Goal: Book appointment/travel/reservation

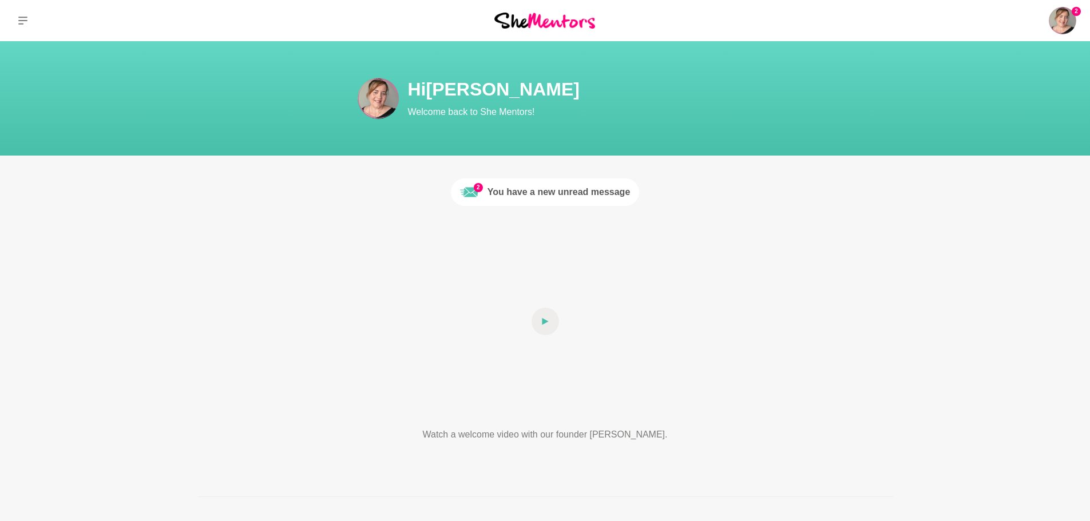
click at [522, 197] on div "You have a new unread message" at bounding box center [559, 192] width 143 height 14
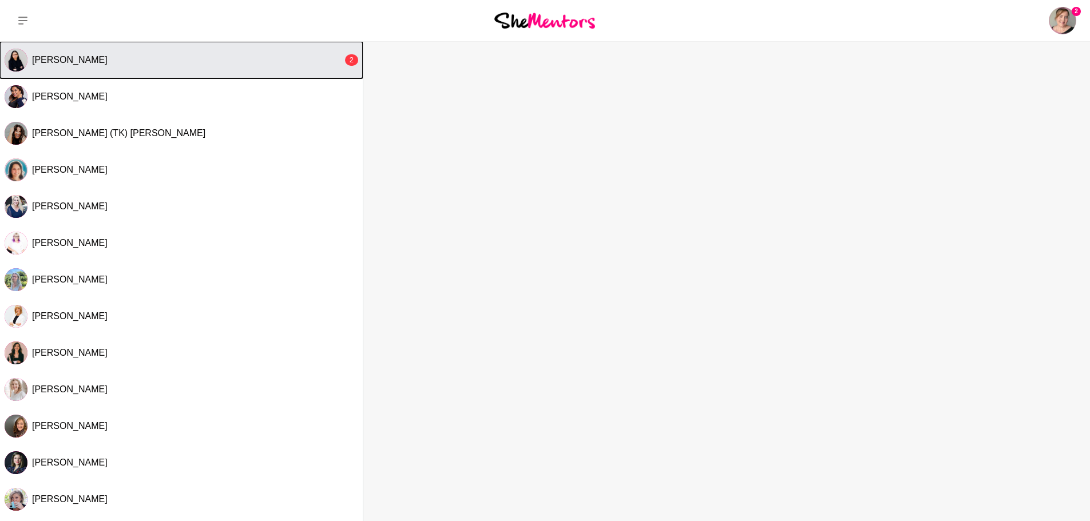
click at [252, 57] on div "[PERSON_NAME]" at bounding box center [187, 59] width 311 height 11
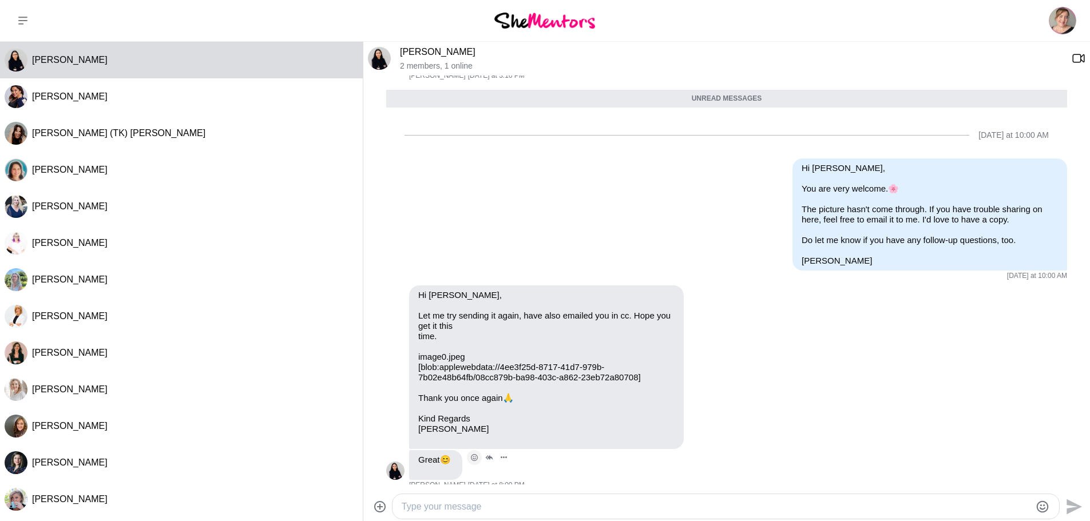
scroll to position [1296, 0]
click at [477, 452] on button "Open Reaction Selector" at bounding box center [474, 458] width 15 height 15
click at [476, 429] on div "Select Reaction: Heart" at bounding box center [475, 434] width 10 height 10
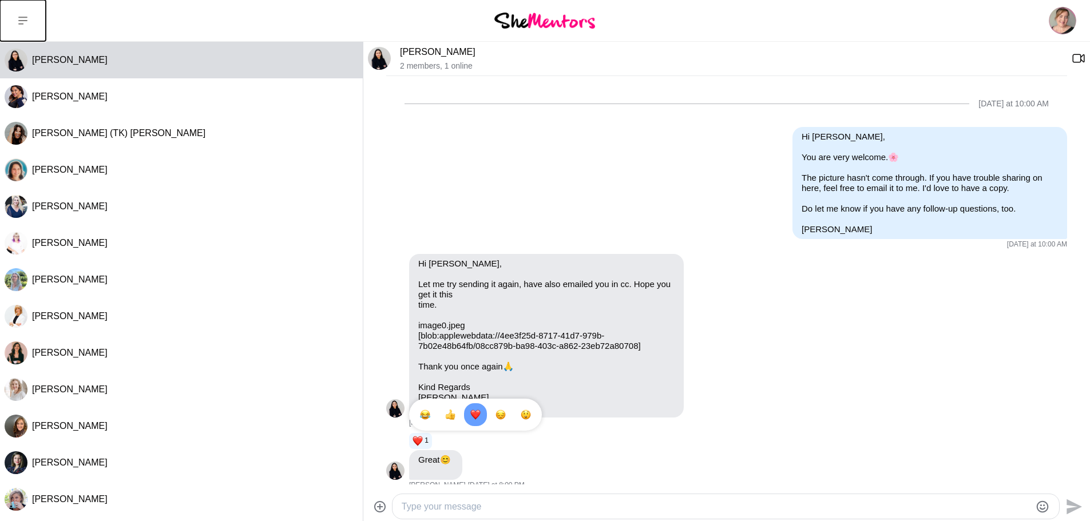
click at [30, 24] on button at bounding box center [23, 20] width 46 height 41
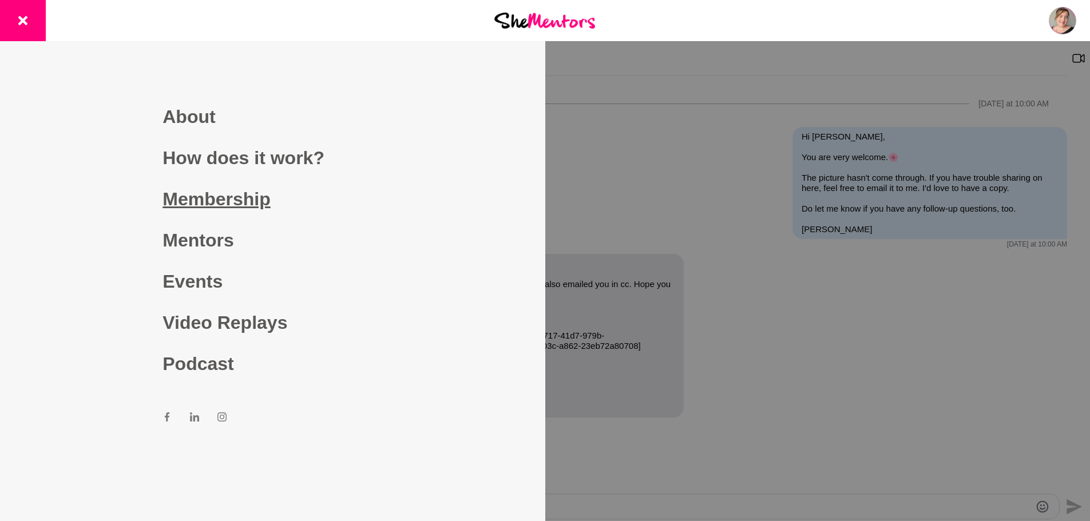
click at [222, 207] on link "Membership" at bounding box center [273, 199] width 220 height 41
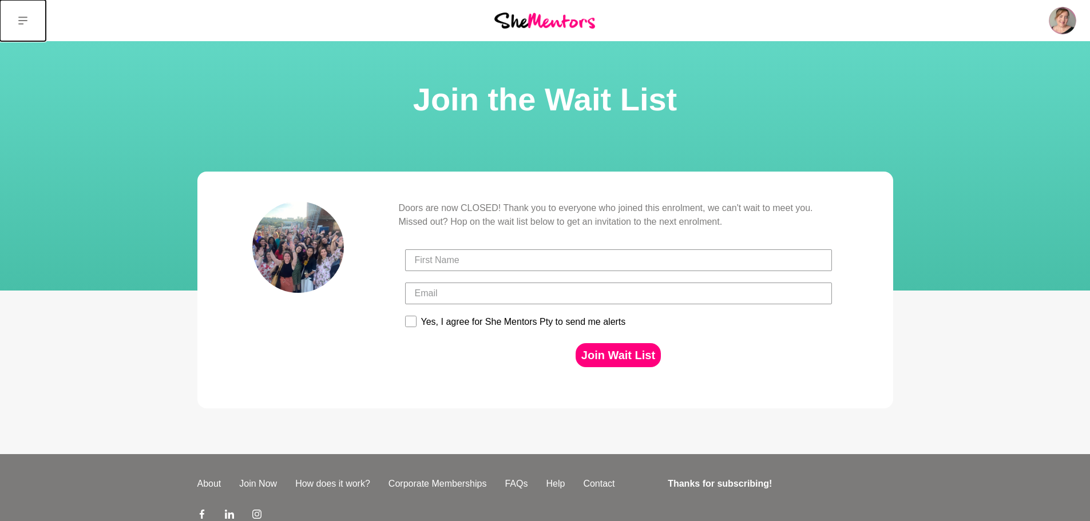
click at [26, 15] on button at bounding box center [23, 20] width 46 height 41
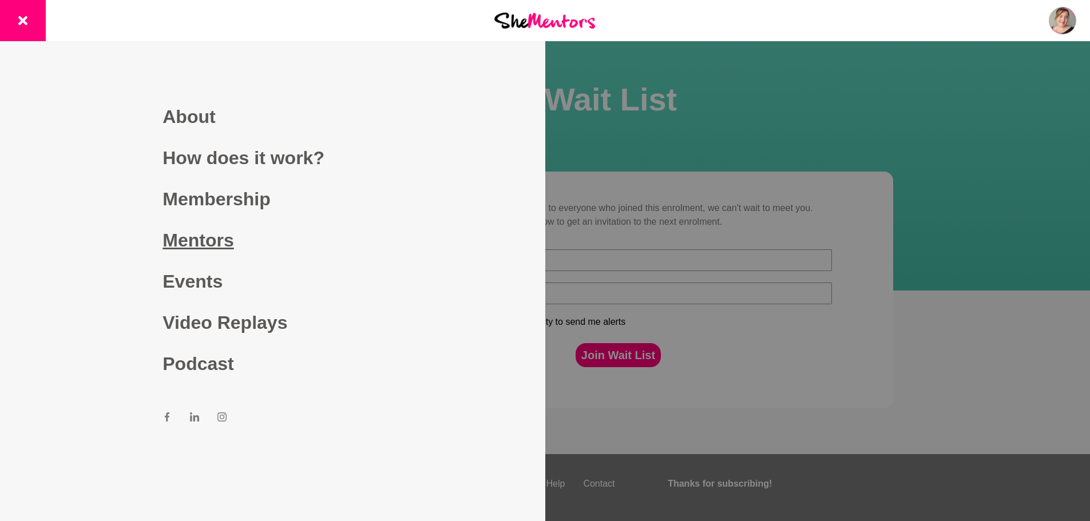
click at [212, 233] on link "Mentors" at bounding box center [273, 240] width 220 height 41
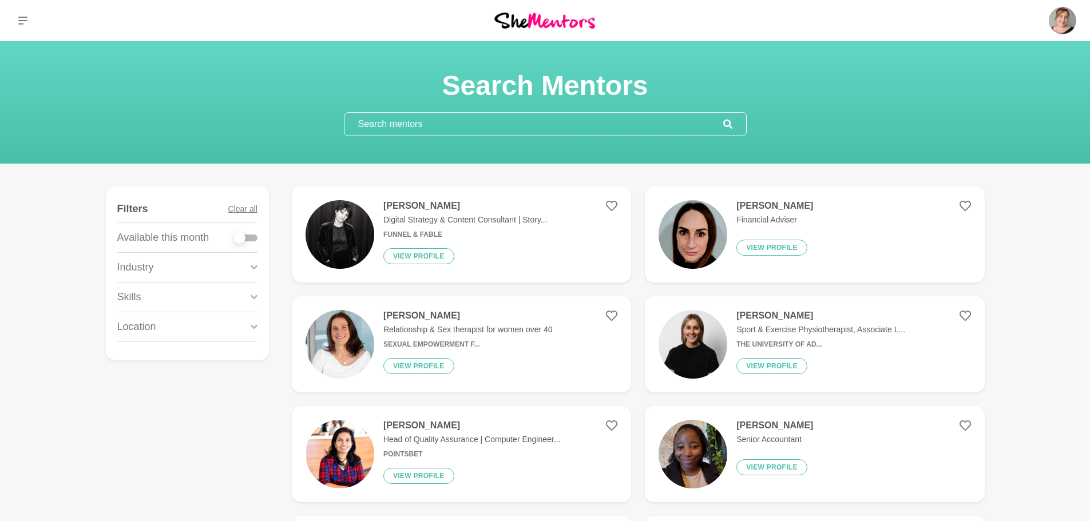
click at [500, 126] on input "text" at bounding box center [533, 124] width 379 height 23
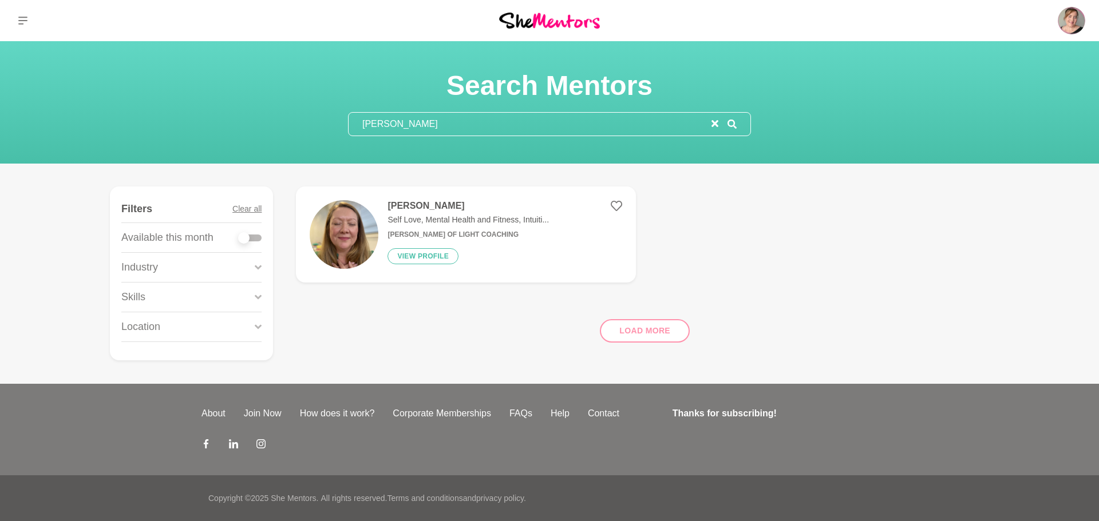
type input "[PERSON_NAME]"
click at [427, 203] on h4 "[PERSON_NAME]" at bounding box center [467, 205] width 161 height 11
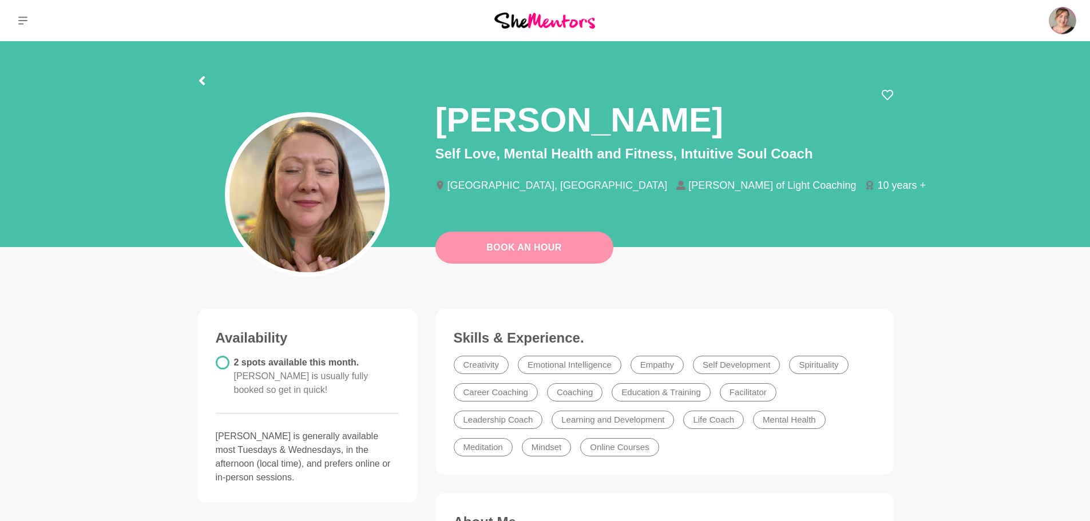
click at [584, 248] on link "Book An Hour" at bounding box center [524, 248] width 178 height 32
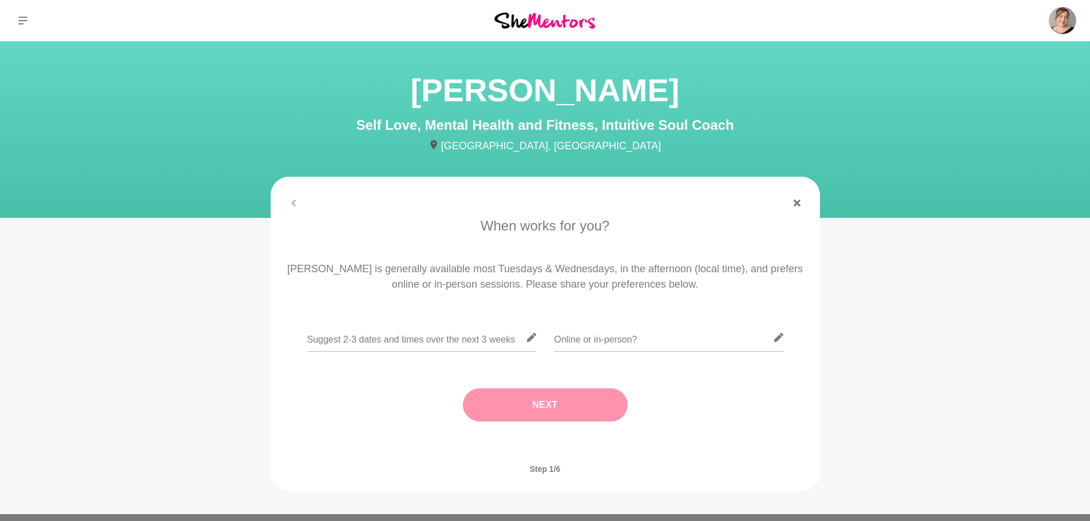
click at [799, 209] on figure "When works for you? [PERSON_NAME] is generally available most Tuesdays & Wednes…" at bounding box center [545, 334] width 549 height 315
click at [797, 199] on figure "When works for you? [PERSON_NAME] is generally available most Tuesdays & Wednes…" at bounding box center [545, 334] width 549 height 315
click at [798, 203] on icon at bounding box center [797, 203] width 7 height 7
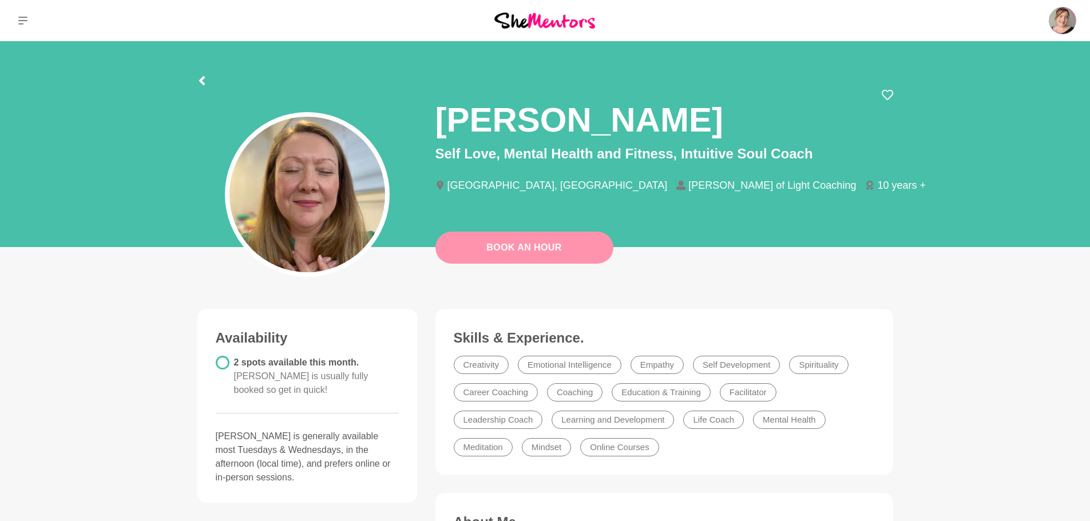
click at [560, 249] on link "Book An Hour" at bounding box center [524, 248] width 178 height 32
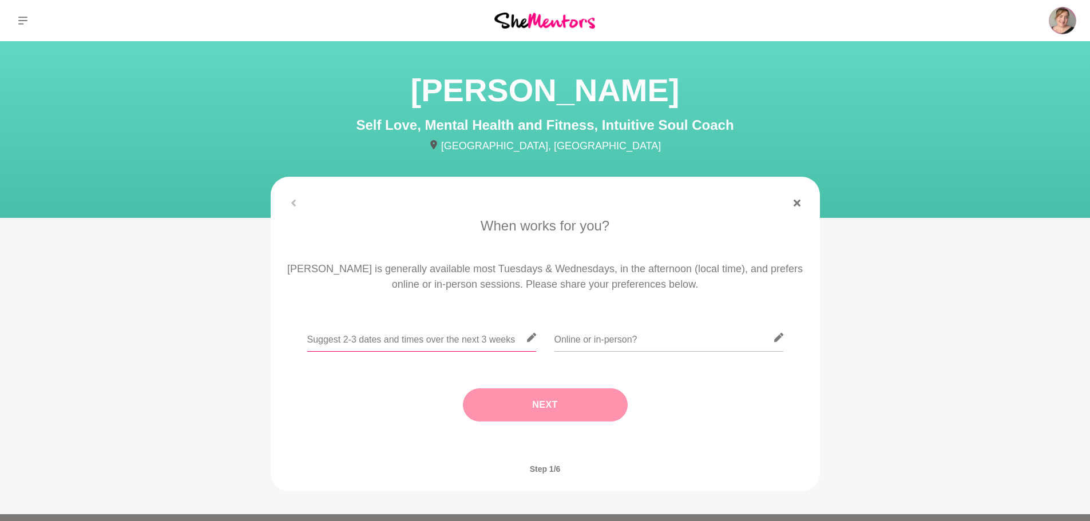
click at [491, 341] on input "text" at bounding box center [421, 338] width 229 height 28
type input "Have you got some dates and times that work for you?"
type input "Online"
click at [542, 410] on button "Next" at bounding box center [545, 405] width 165 height 33
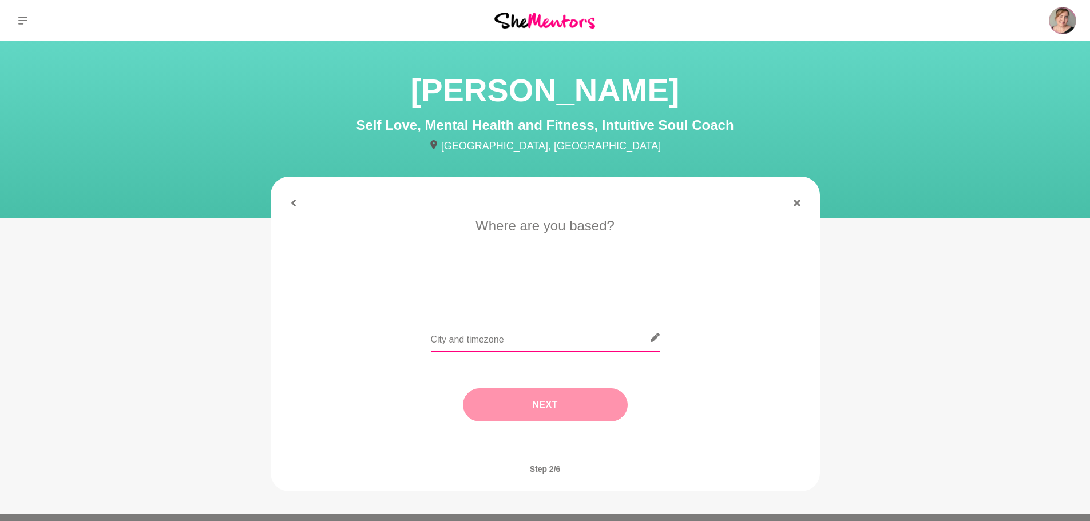
click at [517, 340] on input "text" at bounding box center [545, 338] width 229 height 28
type input "[GEOGRAPHIC_DATA], [GEOGRAPHIC_DATA]"
click at [535, 398] on button "Next" at bounding box center [545, 405] width 165 height 33
click at [604, 279] on ul "Let's do coffee Let's collaborate I need tips Let's talk shop" at bounding box center [545, 289] width 326 height 27
click at [605, 288] on li "I need tips" at bounding box center [590, 289] width 59 height 18
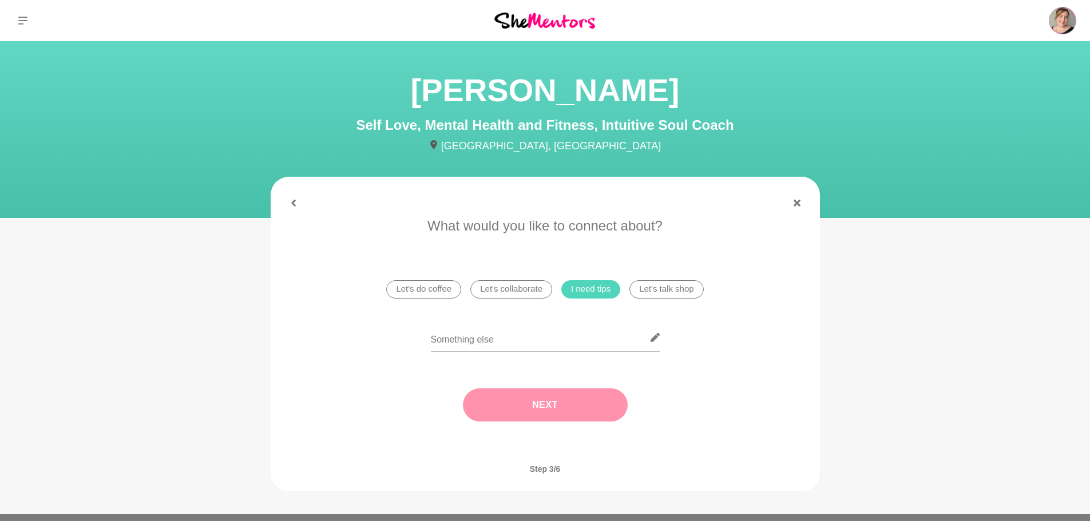
click at [595, 399] on button "Next" at bounding box center [545, 405] width 165 height 33
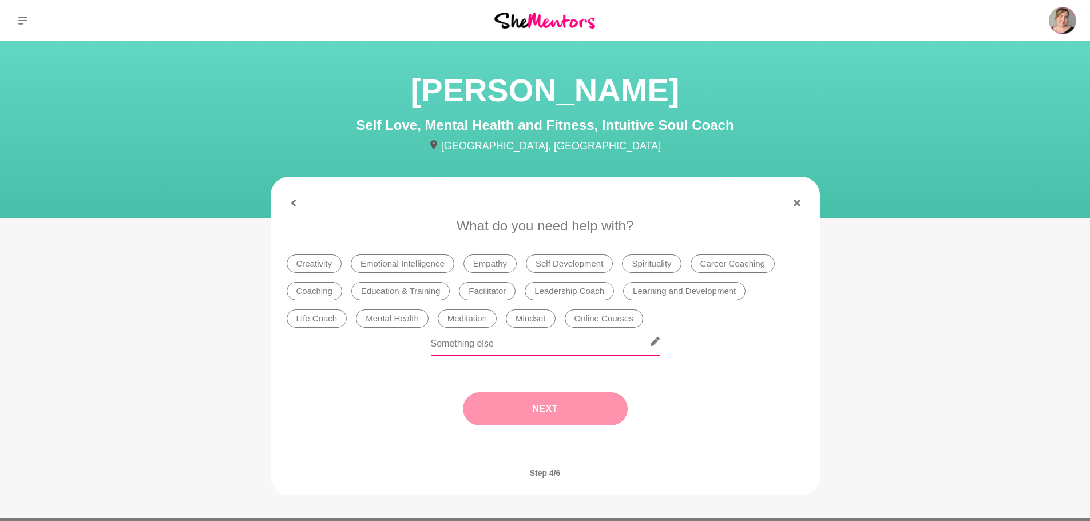
click at [464, 336] on input "text" at bounding box center [545, 342] width 229 height 28
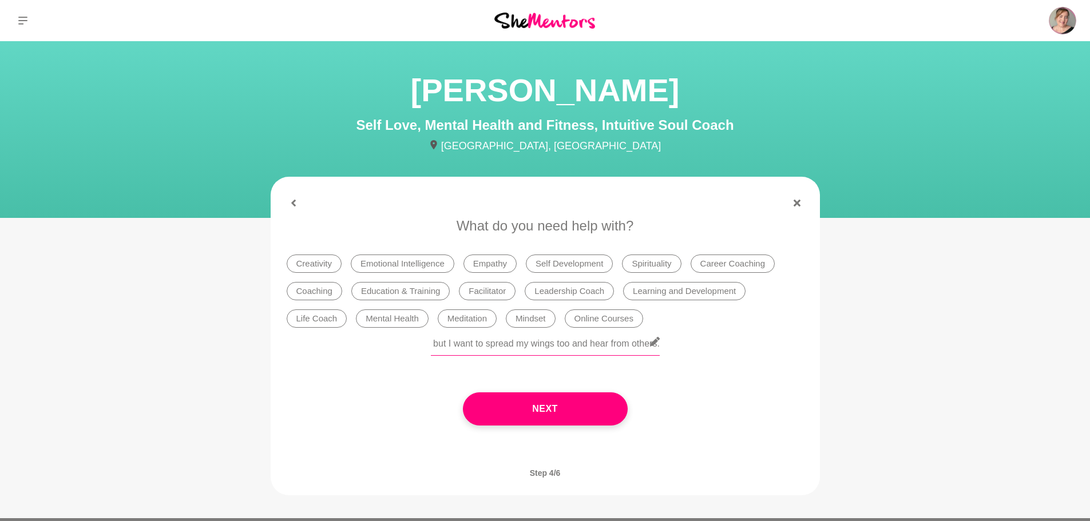
scroll to position [0, 1131]
type input "Would love some tips and advice around in person networking and how to approach…"
click at [544, 407] on button "Next" at bounding box center [545, 409] width 165 height 33
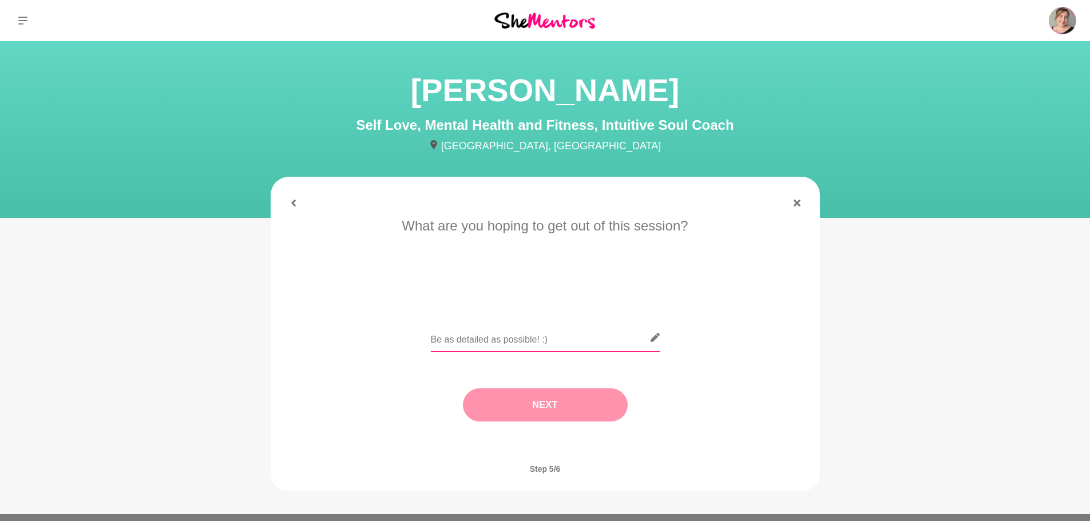
click at [544, 335] on input "text" at bounding box center [545, 338] width 229 height 28
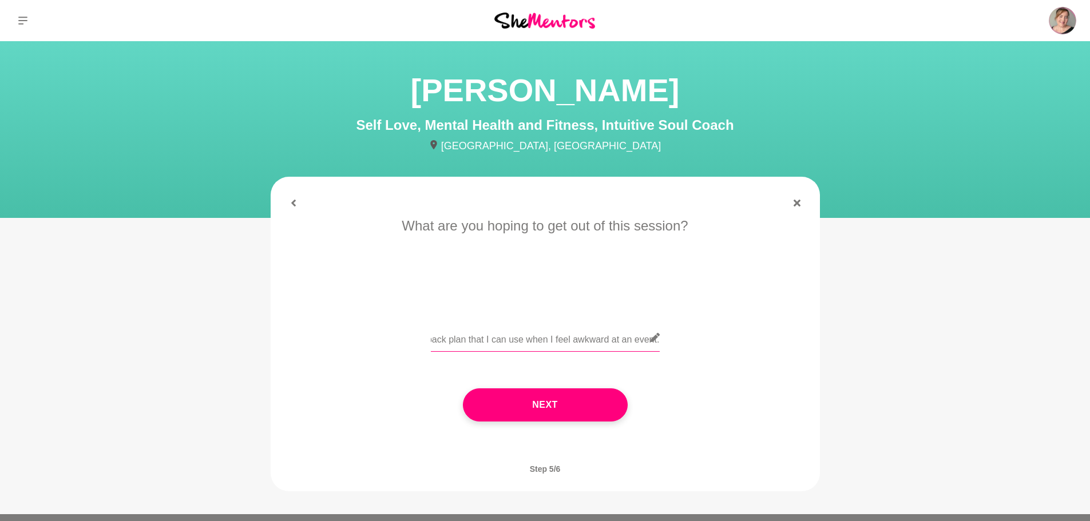
scroll to position [0, 268]
type input "Tips, advice, some confidence if possible or a bit of a plan or fall back plan …"
click at [535, 417] on button "Next" at bounding box center [545, 405] width 165 height 33
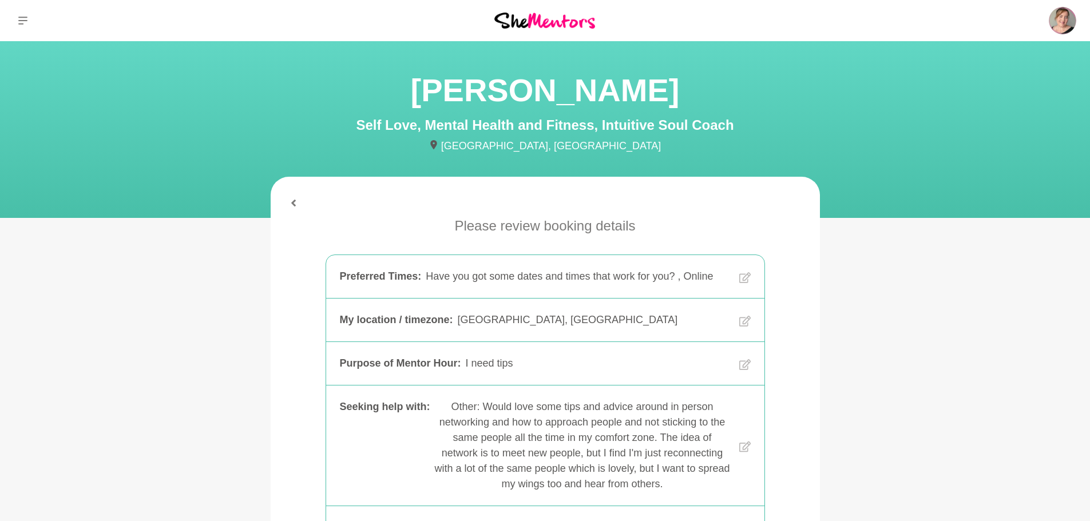
scroll to position [321, 0]
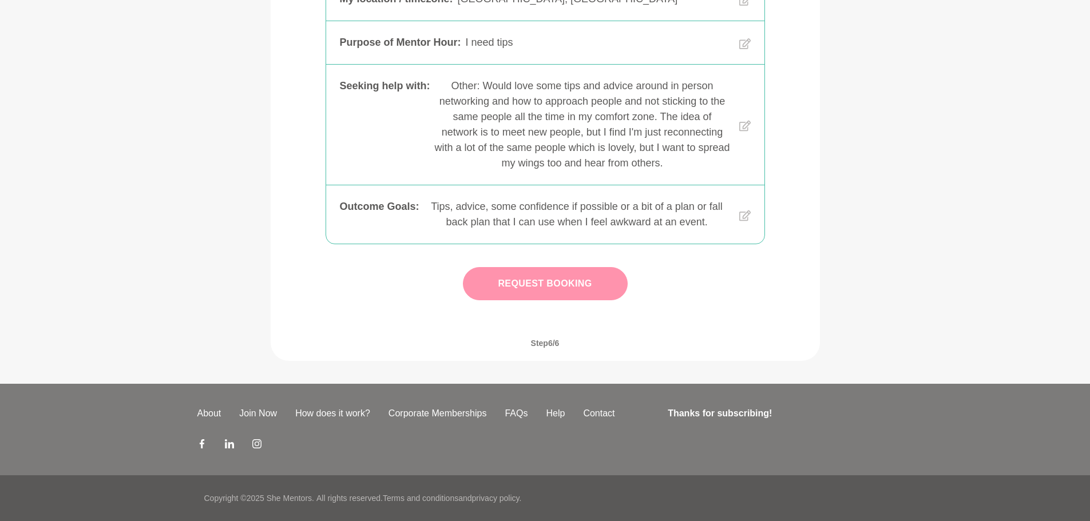
click at [581, 288] on button "Request Booking" at bounding box center [545, 283] width 165 height 33
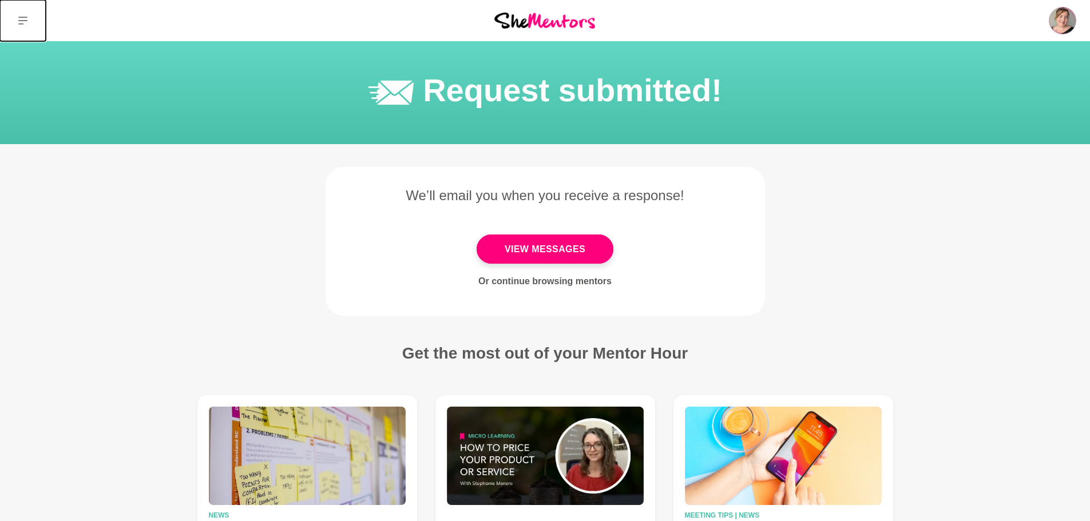
click at [25, 22] on icon at bounding box center [22, 20] width 9 height 9
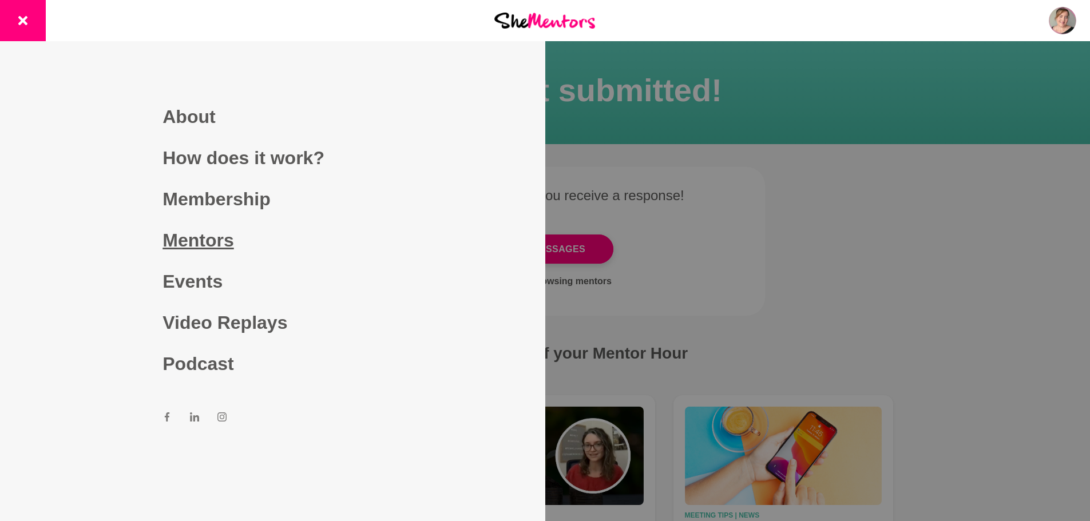
click at [225, 246] on link "Mentors" at bounding box center [273, 240] width 220 height 41
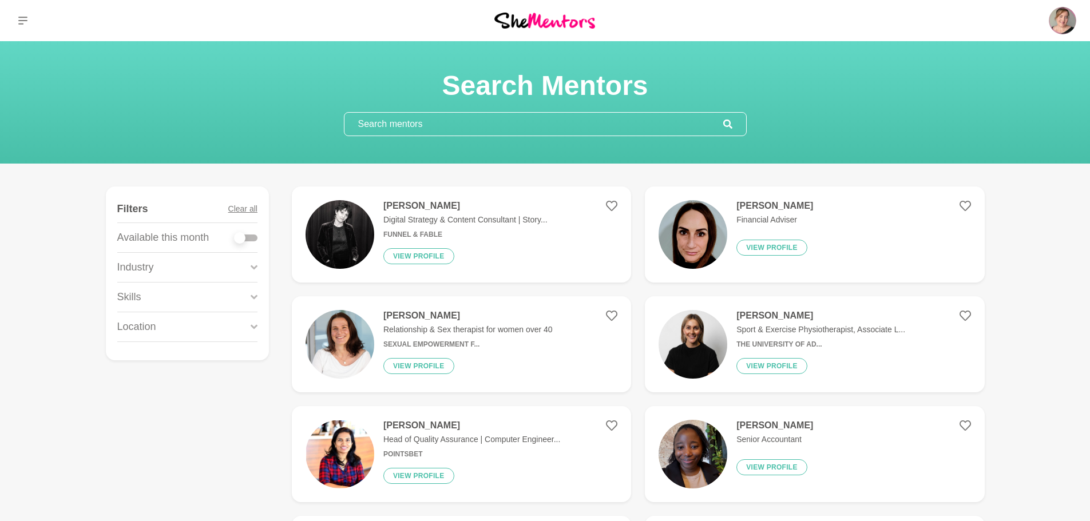
click at [429, 128] on input "text" at bounding box center [533, 124] width 379 height 23
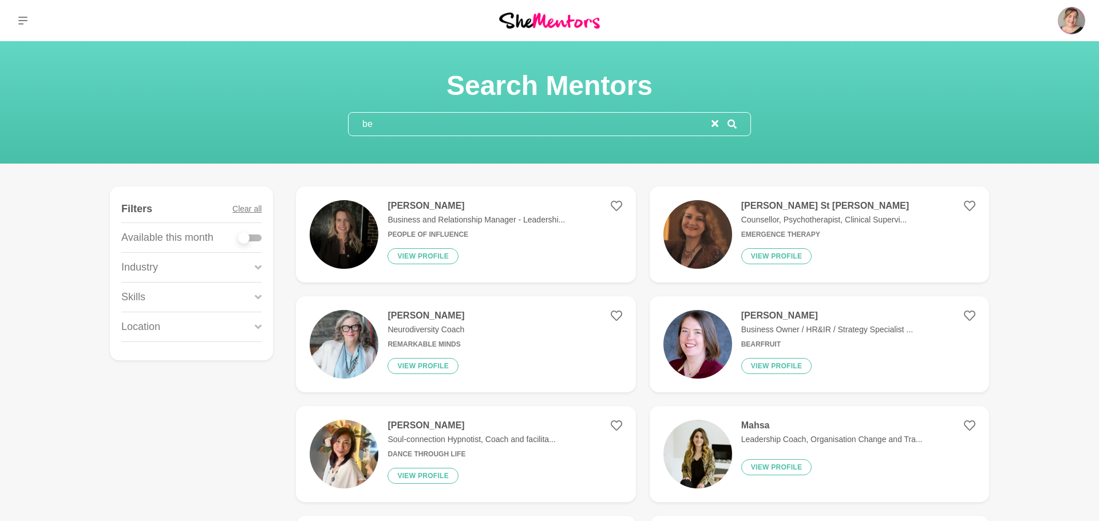
type input "b"
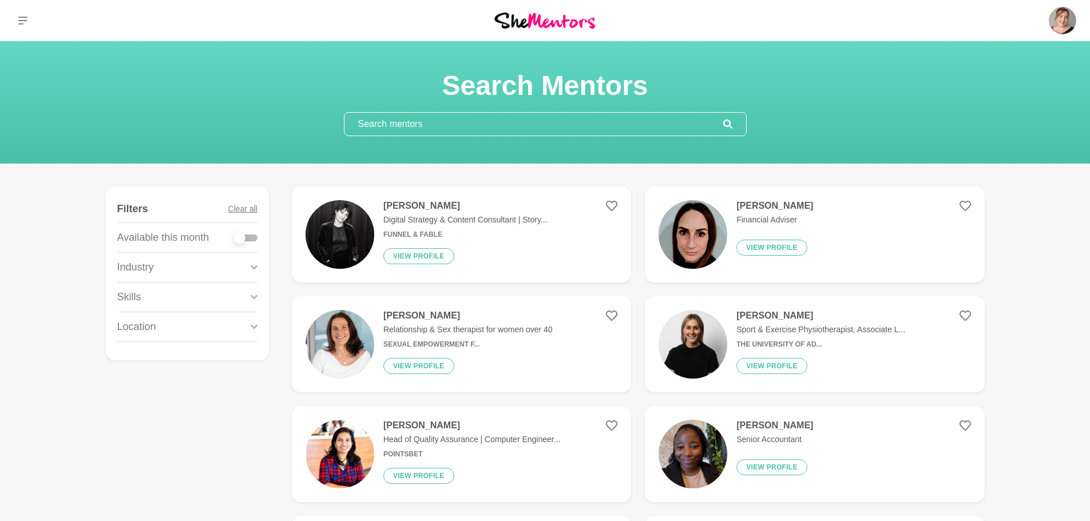
type input "f"
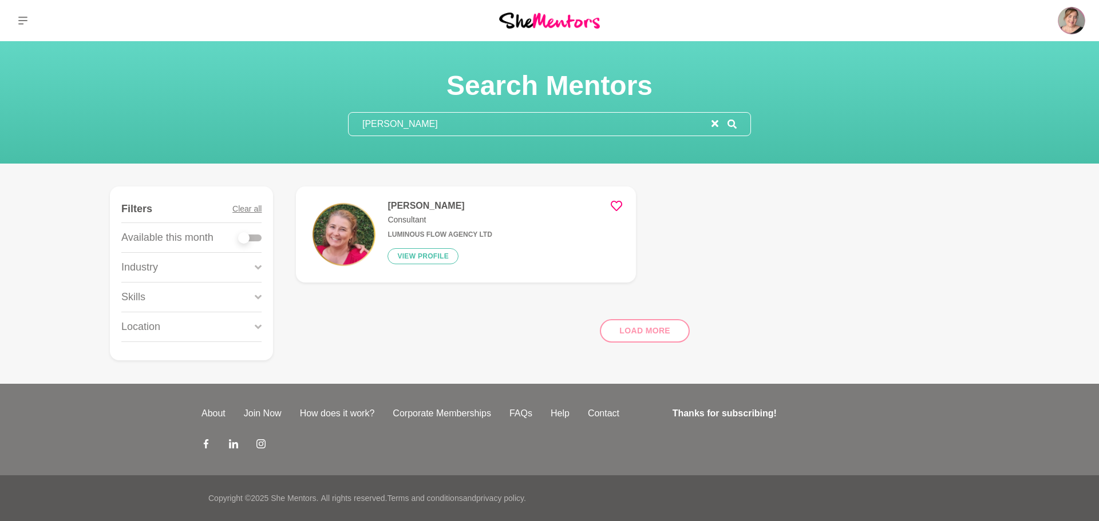
type input "[PERSON_NAME]"
click at [434, 208] on h4 "[PERSON_NAME]" at bounding box center [439, 205] width 104 height 11
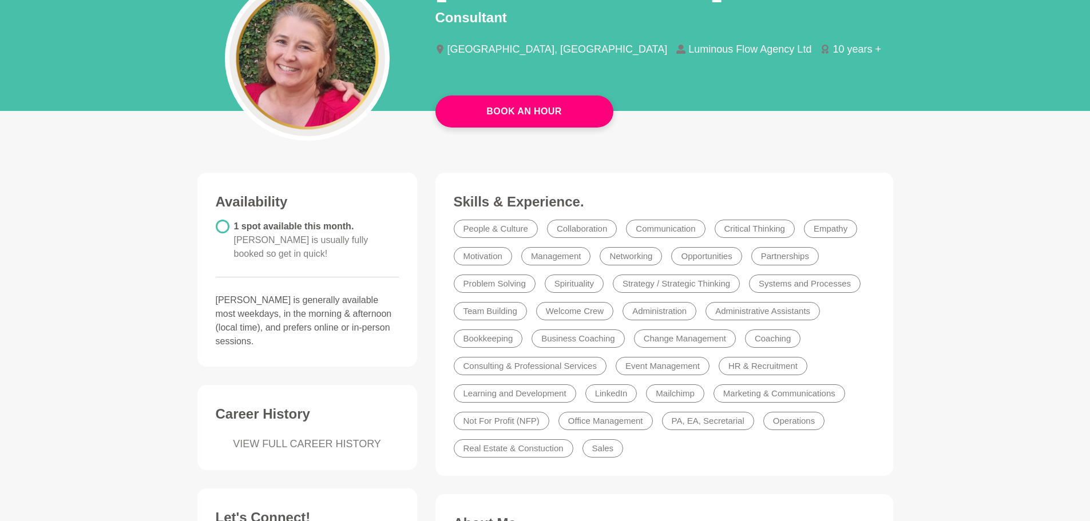
scroll to position [114, 0]
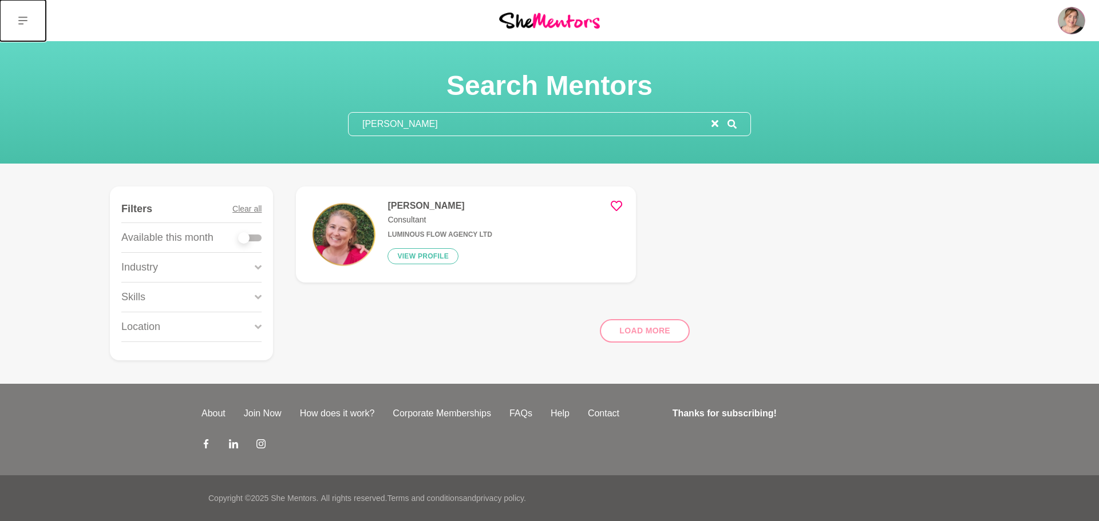
click at [24, 19] on icon at bounding box center [22, 20] width 9 height 9
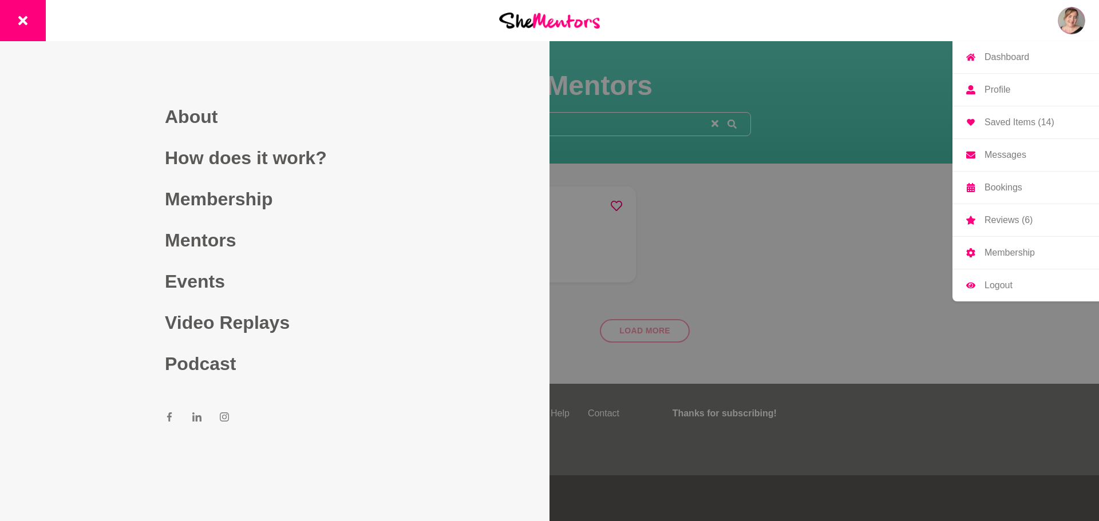
click at [1082, 23] on img at bounding box center [1071, 20] width 27 height 27
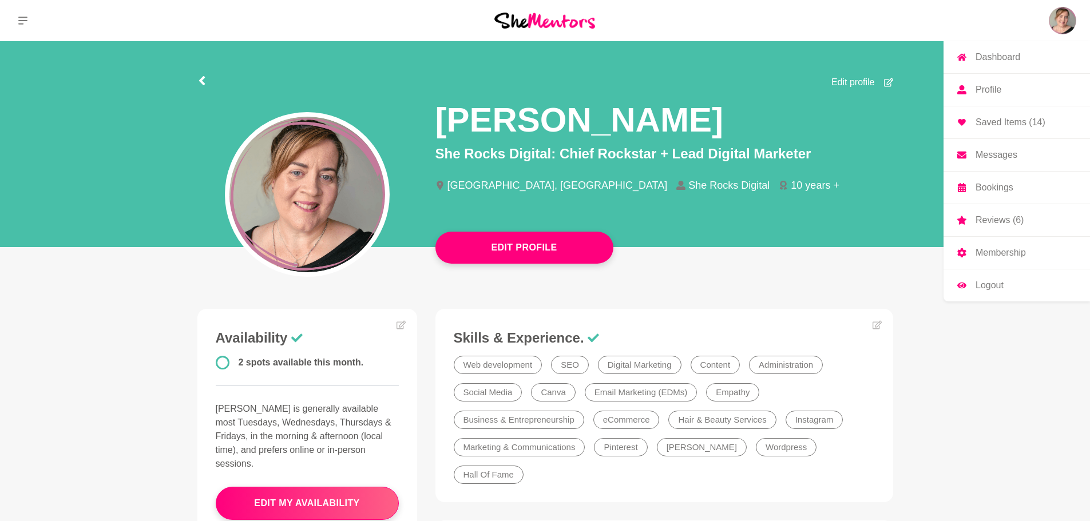
click at [1003, 184] on p "Bookings" at bounding box center [995, 187] width 38 height 9
